Goal: Book appointment/travel/reservation

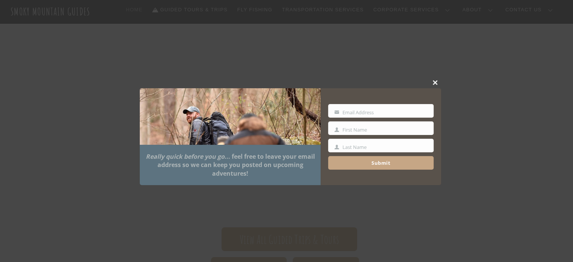
click at [425, 74] on div "Close this module Really quick before you go ... feel free to leave your email …" at bounding box center [290, 131] width 301 height 116
click at [435, 81] on span at bounding box center [435, 82] width 11 height 5
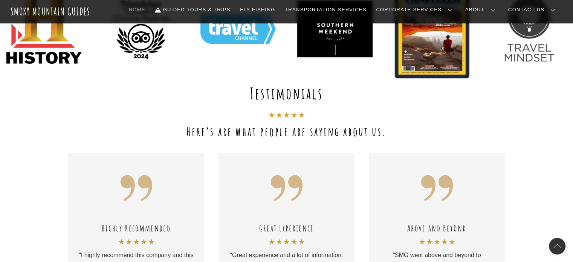
scroll to position [603, 0]
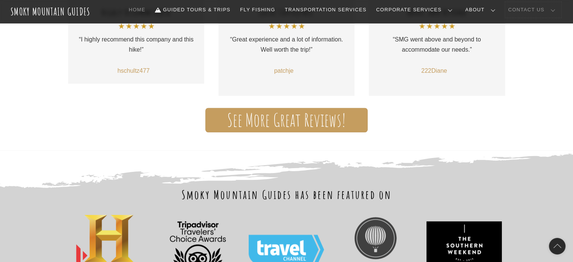
click at [549, 13] on link "Contact Us" at bounding box center [533, 10] width 56 height 16
click at [0, 0] on link "Contact Us" at bounding box center [0, 0] width 0 height 0
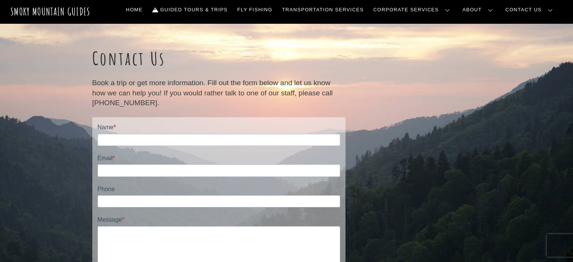
drag, startPoint x: 176, startPoint y: 210, endPoint x: 6, endPoint y: 77, distance: 216.1
click at [6, 77] on div "Contact Us Book a trip or get more information. Fill out the form below and let…" at bounding box center [286, 197] width 573 height 348
click at [231, 12] on link "Guided Tours & Trips" at bounding box center [189, 10] width 81 height 16
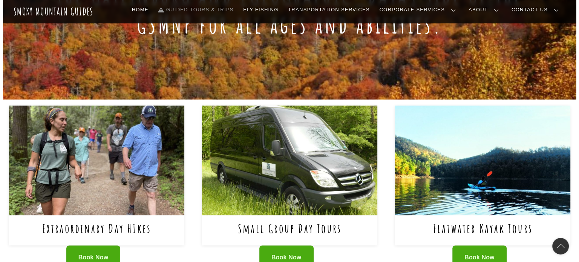
scroll to position [264, 0]
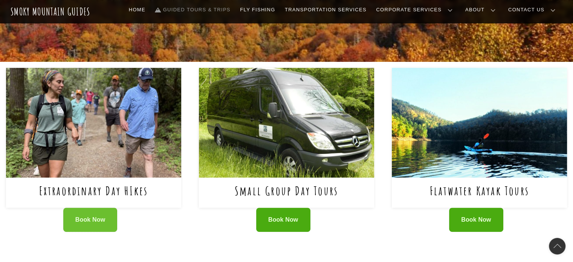
click at [98, 221] on span "Book Now" at bounding box center [90, 220] width 30 height 8
